Goal: Information Seeking & Learning: Learn about a topic

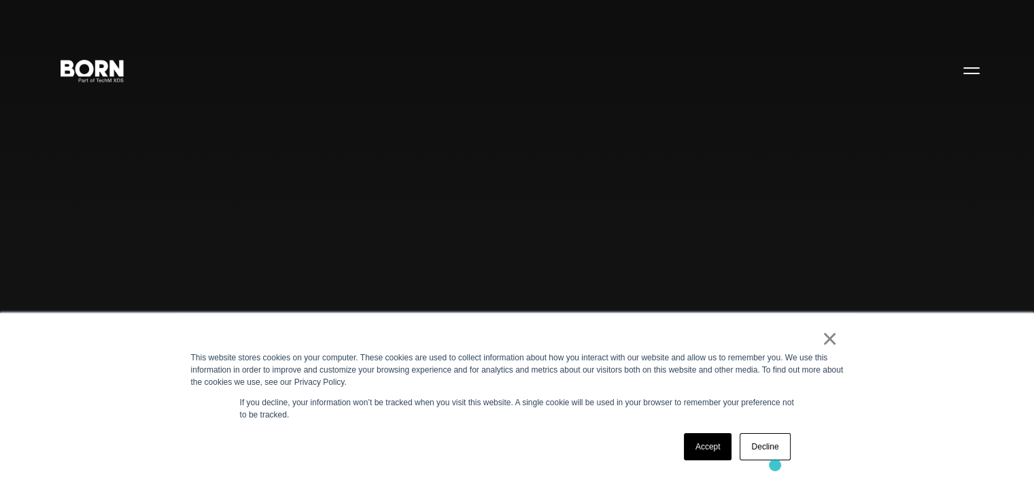
click at [775, 465] on div "× This website stores cookies on your computer. These cookies are used to colle…" at bounding box center [517, 395] width 680 height 165
click at [976, 59] on button "Primary Menu" at bounding box center [971, 70] width 33 height 29
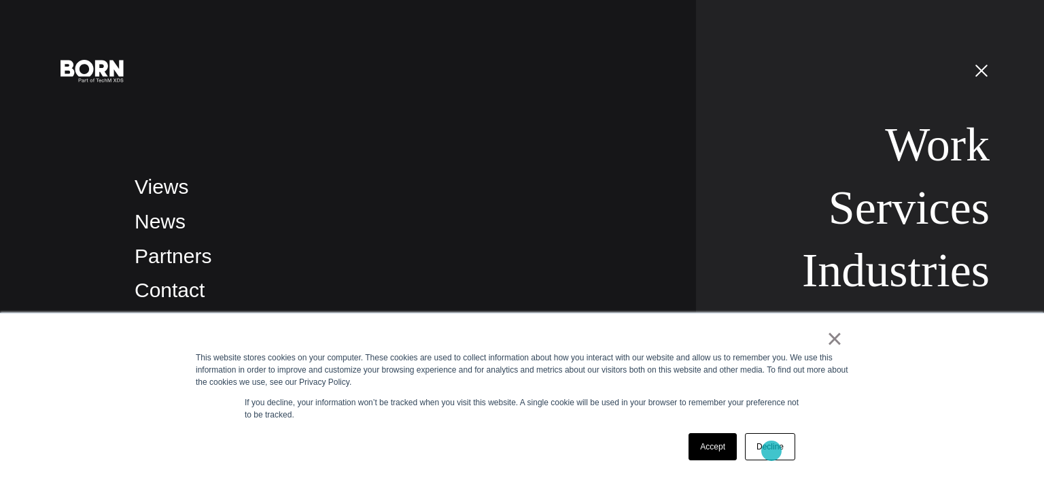
click at [772, 451] on link "Decline" at bounding box center [770, 446] width 50 height 27
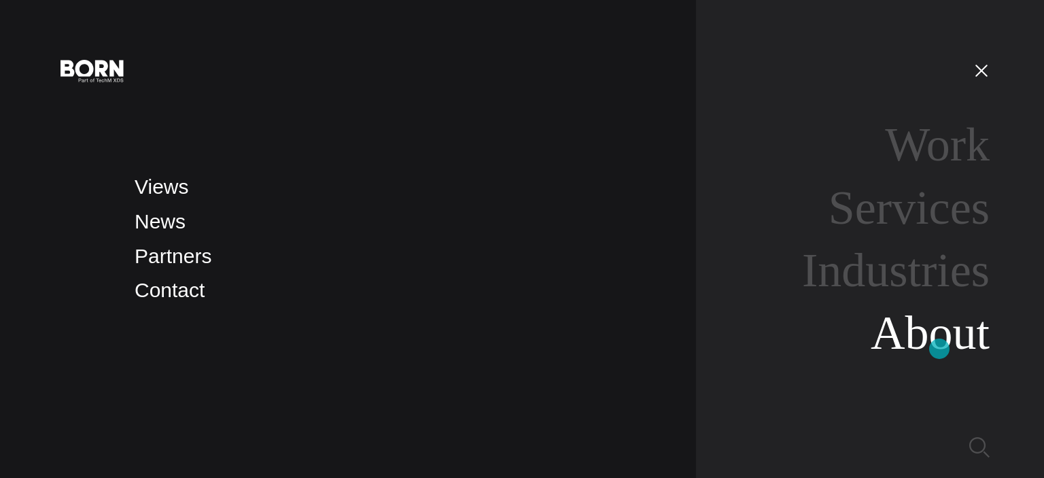
click at [939, 349] on link "About" at bounding box center [930, 333] width 119 height 52
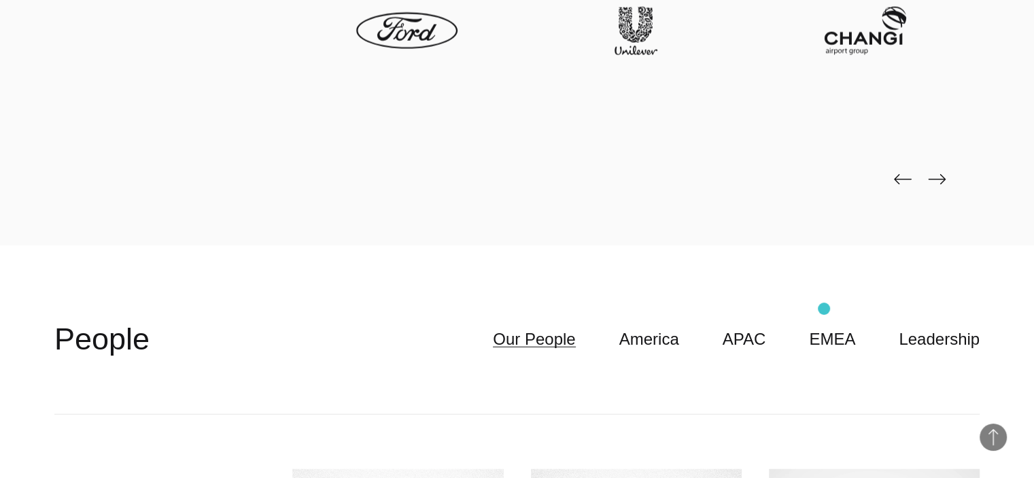
scroll to position [3263, 0]
click at [941, 166] on div at bounding box center [516, 46] width 925 height 395
click at [938, 175] on img at bounding box center [937, 178] width 18 height 11
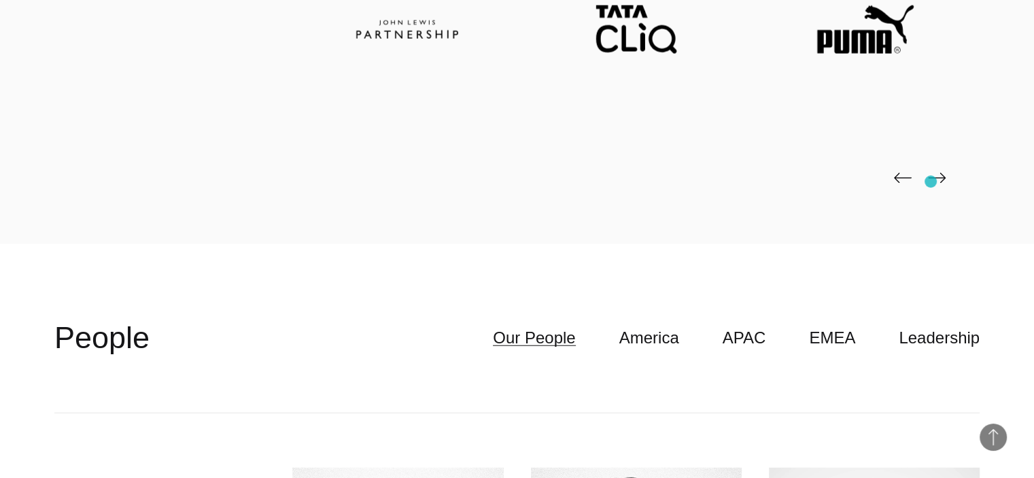
click at [931, 182] on img at bounding box center [937, 178] width 18 height 11
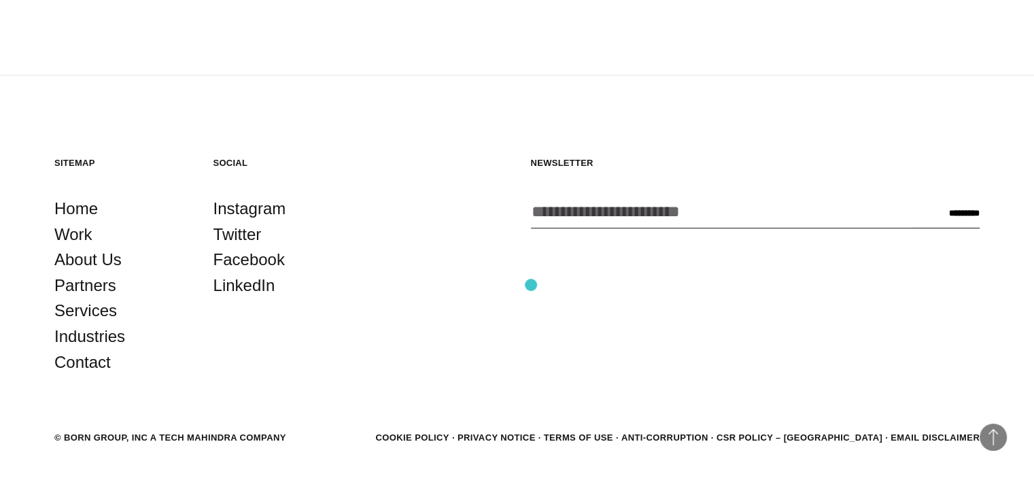
scroll to position [4670, 0]
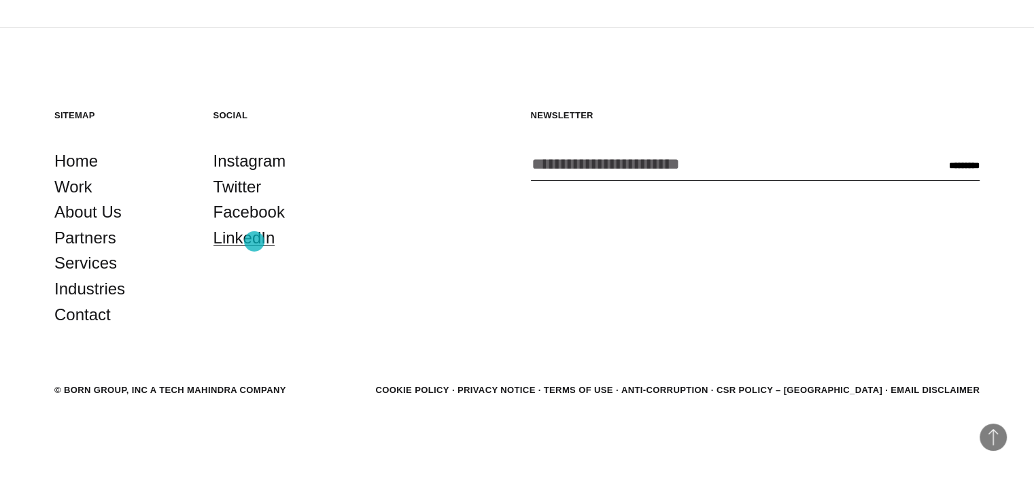
click at [254, 241] on link "LinkedIn" at bounding box center [244, 238] width 62 height 26
